Goal: Find specific page/section: Find specific page/section

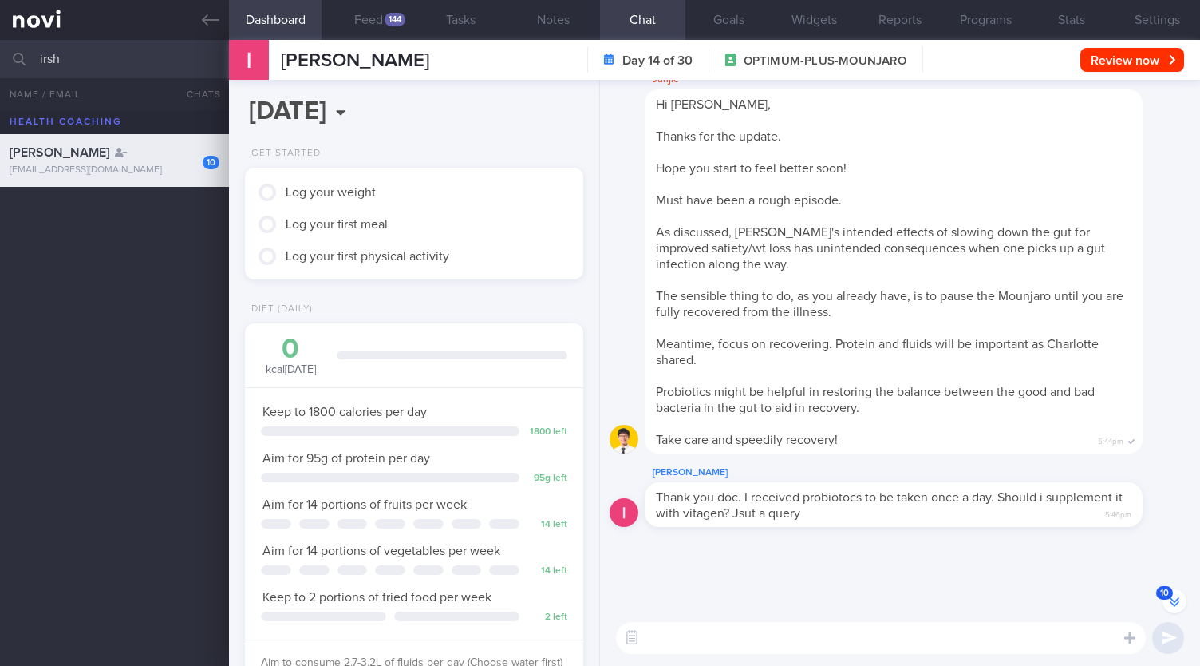
select select "8"
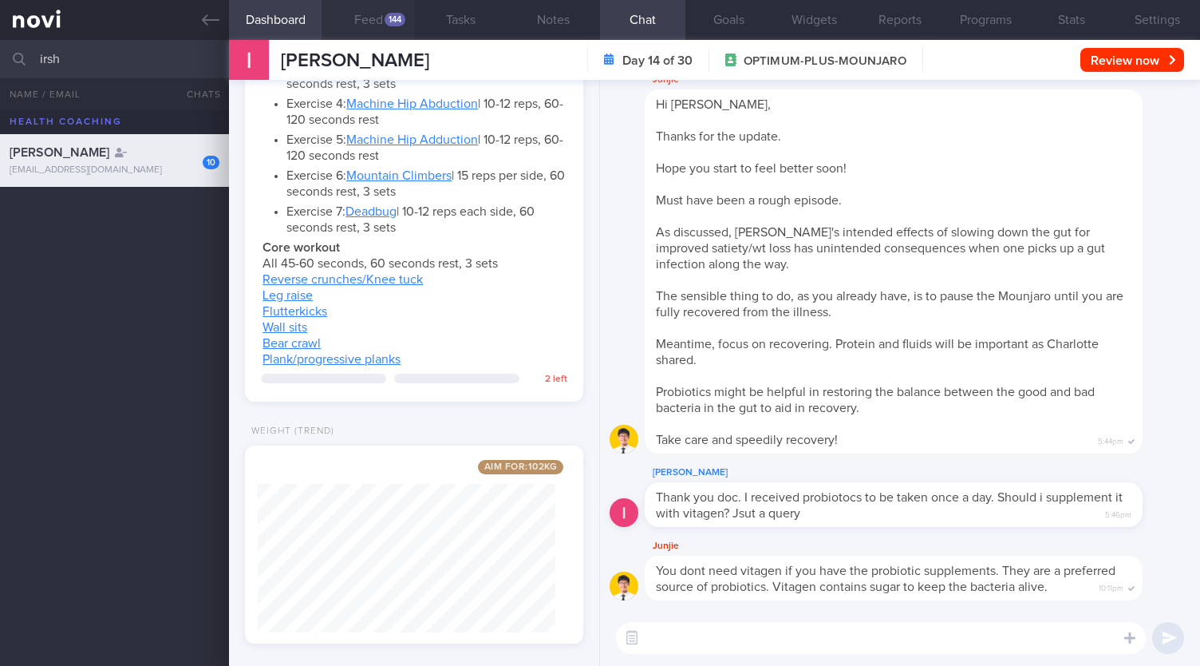
click at [386, 10] on button "Feed 144" at bounding box center [368, 20] width 93 height 40
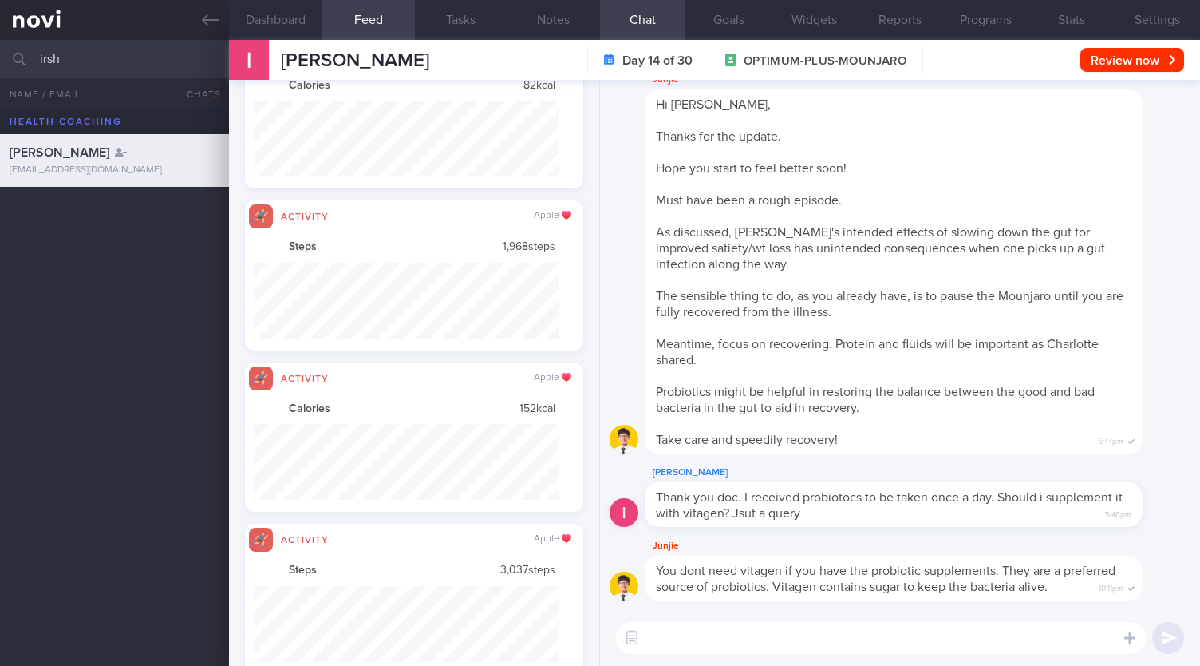
scroll to position [75, 305]
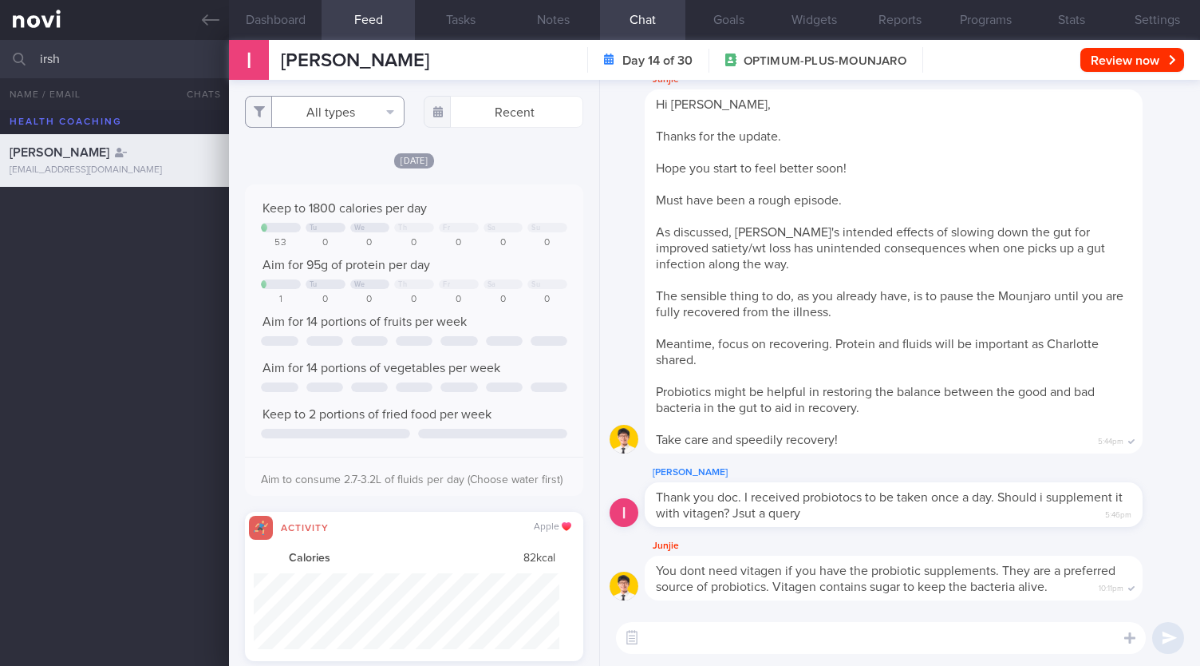
click at [334, 111] on button "All types" at bounding box center [325, 112] width 160 height 32
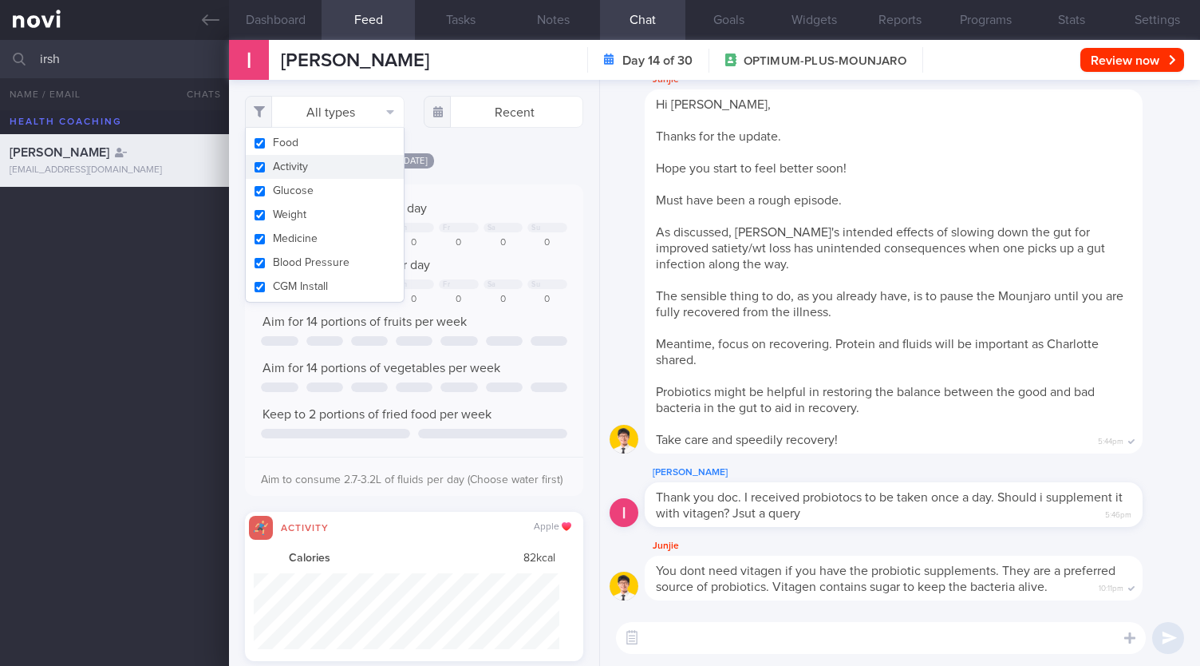
click at [316, 165] on button "Activity" at bounding box center [325, 167] width 158 height 24
checkbox input "false"
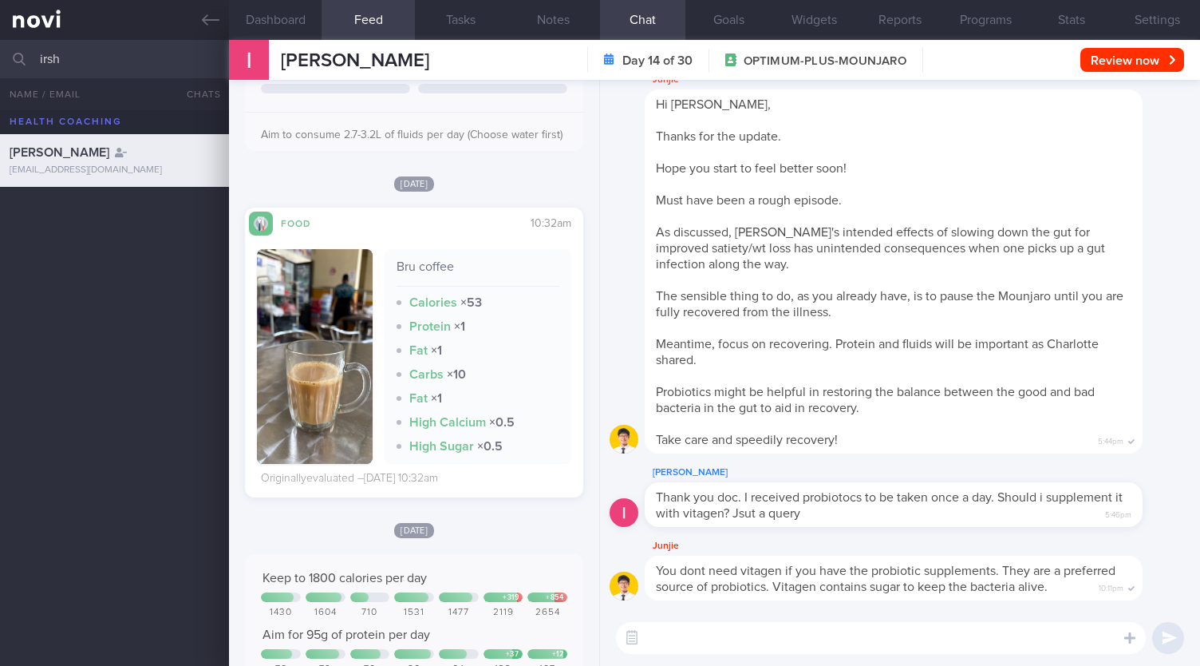
click at [140, 60] on input "irsh" at bounding box center [600, 59] width 1200 height 38
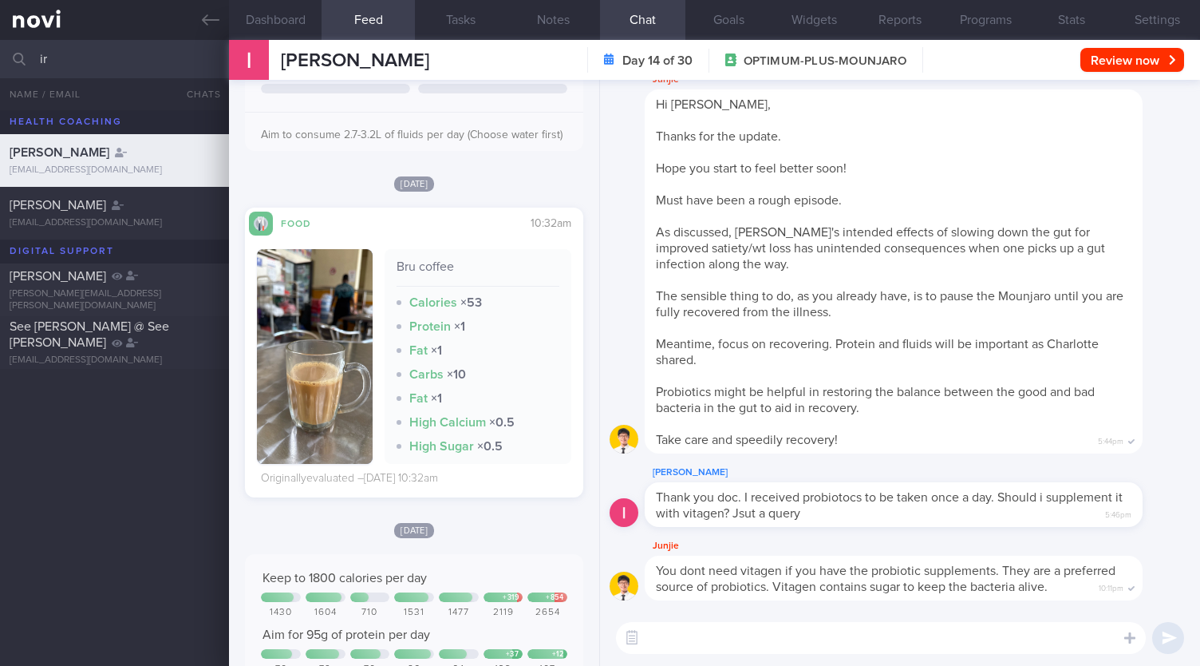
type input "i"
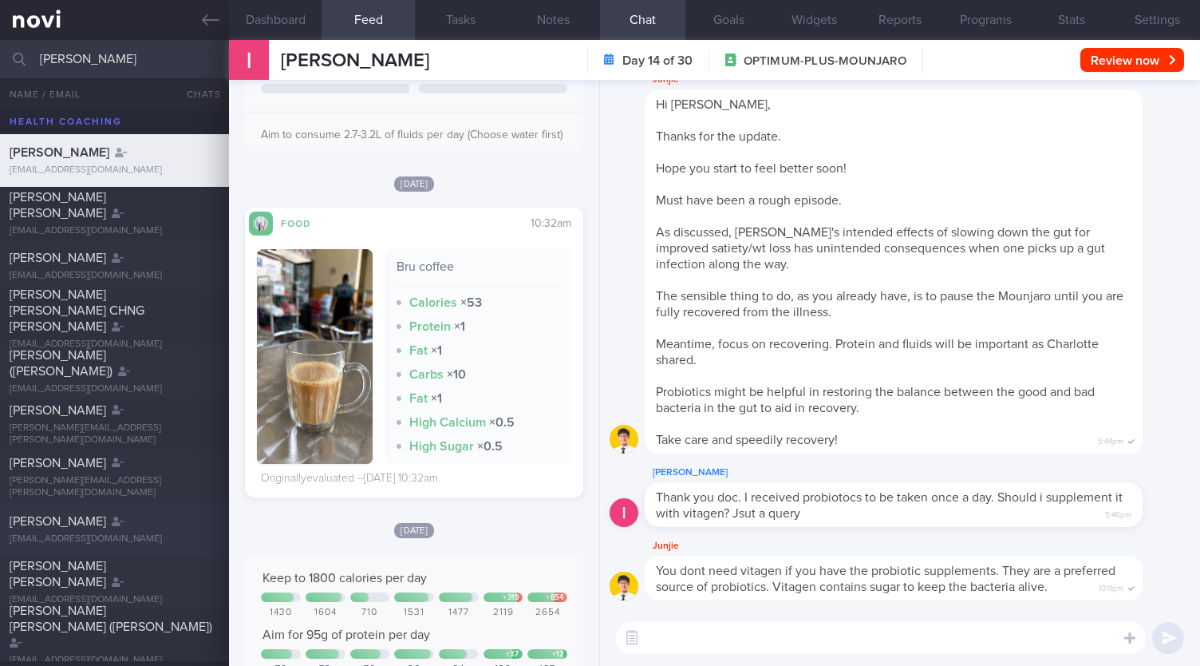
type input "[PERSON_NAME]"
click at [115, 535] on div "[EMAIL_ADDRESS][DOMAIN_NAME]" at bounding box center [115, 539] width 210 height 12
checkbox input "false"
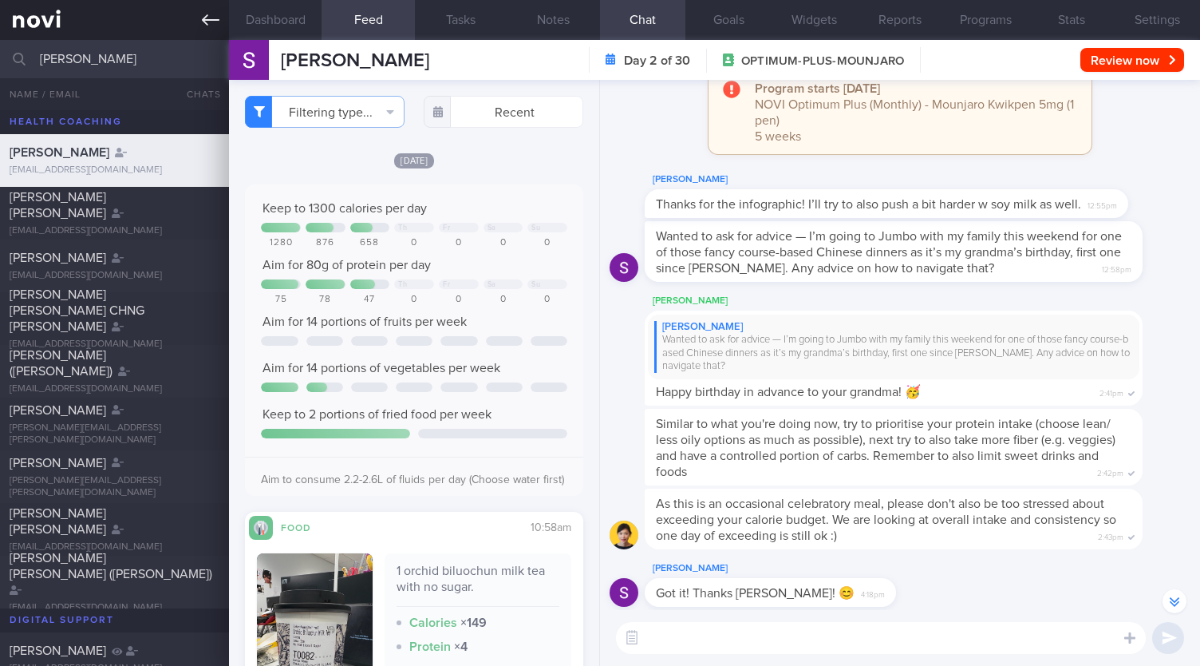
click at [196, 21] on link at bounding box center [114, 20] width 229 height 40
